Goal: Task Accomplishment & Management: Use online tool/utility

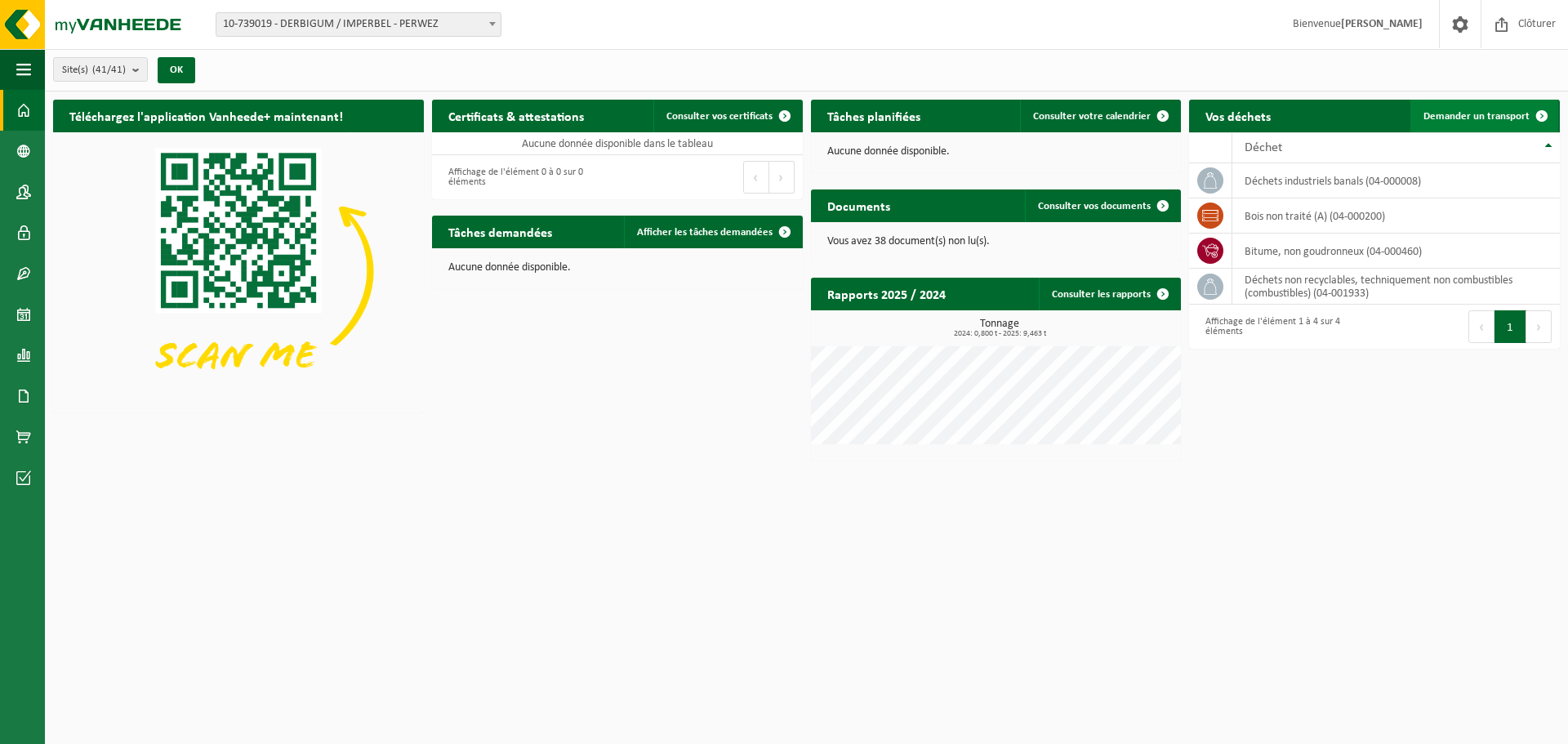
click at [1446, 113] on span "Demander un transport" at bounding box center [1476, 117] width 106 height 11
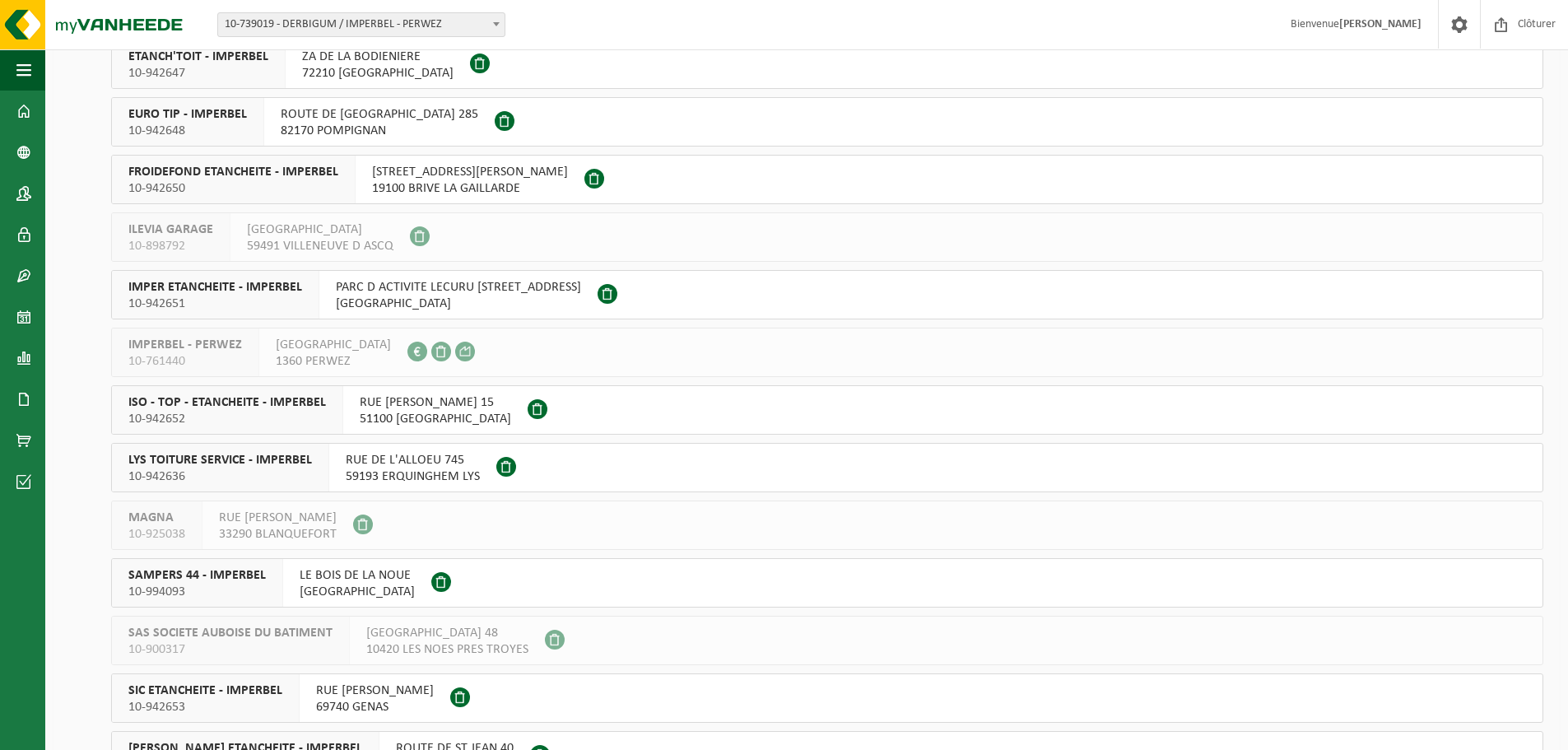
scroll to position [1512, 0]
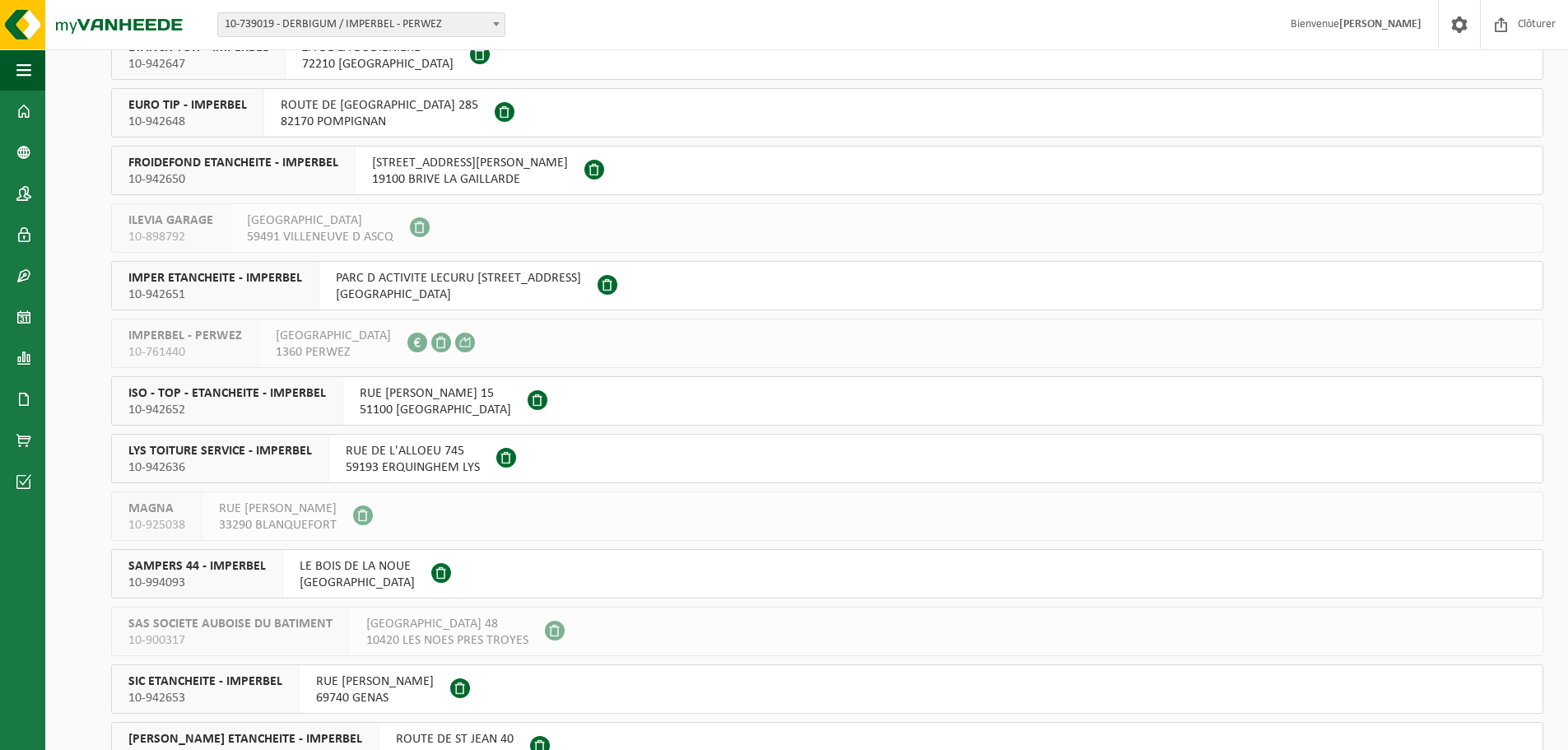
drag, startPoint x: 340, startPoint y: 452, endPoint x: 418, endPoint y: 461, distance: 78.5
click at [418, 461] on div "RUE DE L'ALLOEU 745 59193 ERQUINGHEM LYS" at bounding box center [412, 459] width 167 height 48
